Goal: Obtain resource: Download file/media

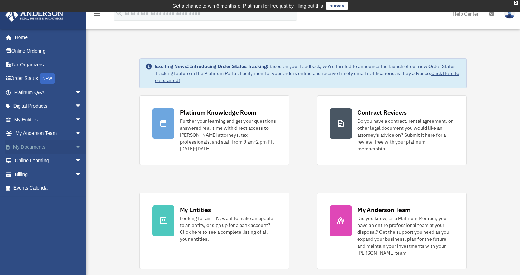
click at [33, 145] on link "My Documents arrow_drop_down" at bounding box center [48, 147] width 87 height 14
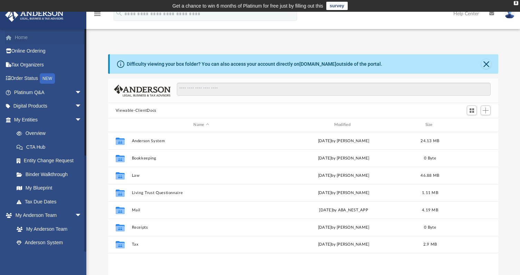
scroll to position [151, 385]
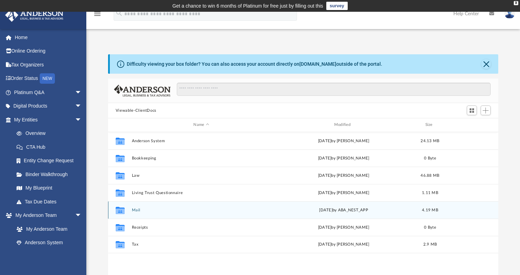
click at [135, 209] on button "Mail" at bounding box center [201, 210] width 139 height 4
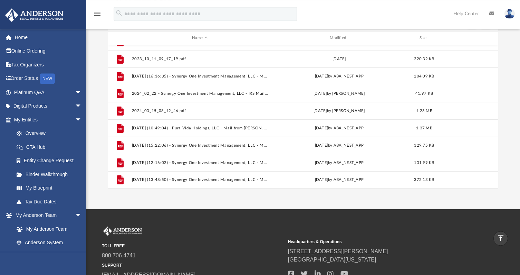
scroll to position [74, 0]
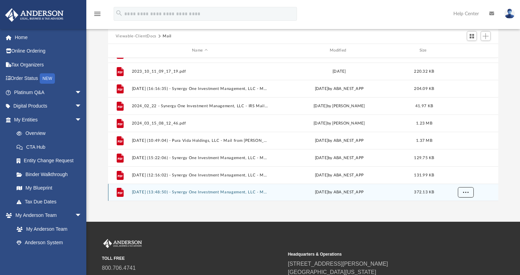
click at [462, 189] on button "More options" at bounding box center [466, 192] width 16 height 10
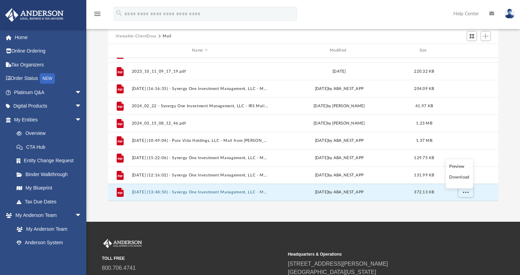
click at [459, 166] on li "Preview" at bounding box center [459, 166] width 20 height 7
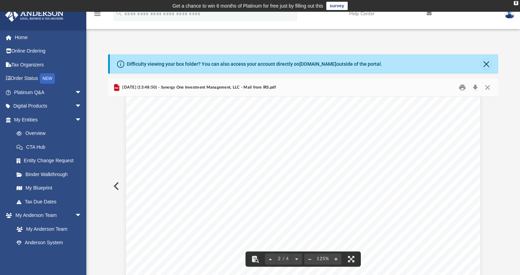
scroll to position [431, 0]
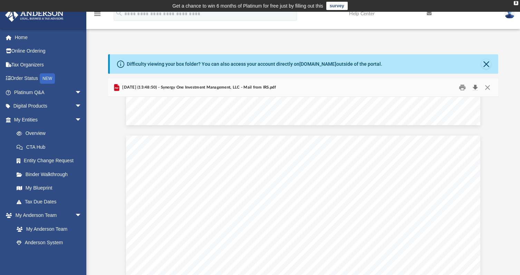
click at [476, 87] on button "Download" at bounding box center [475, 87] width 12 height 11
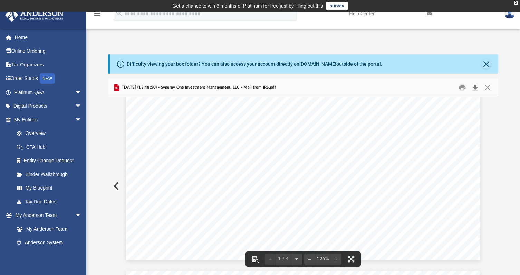
scroll to position [162, 0]
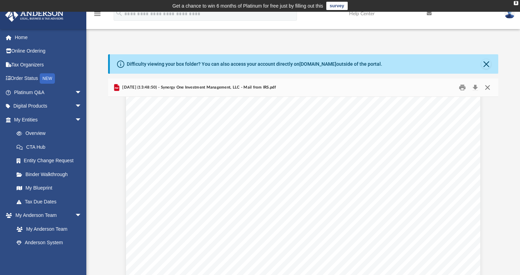
click at [489, 86] on button "Close" at bounding box center [487, 87] width 12 height 11
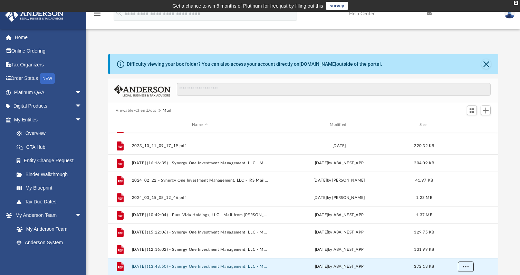
scroll to position [141, 0]
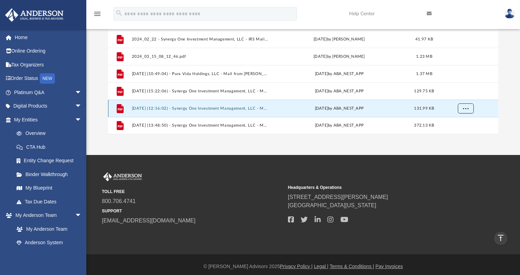
click at [464, 108] on span "More options" at bounding box center [466, 108] width 6 height 4
click at [459, 84] on li "Preview" at bounding box center [459, 82] width 20 height 7
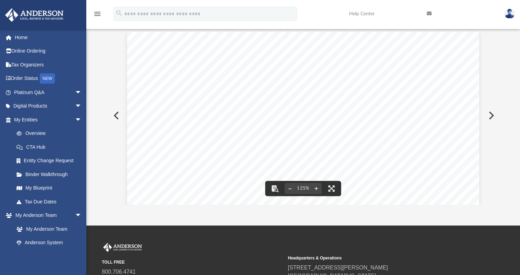
scroll to position [0, 0]
